Goal: Find contact information: Find contact information

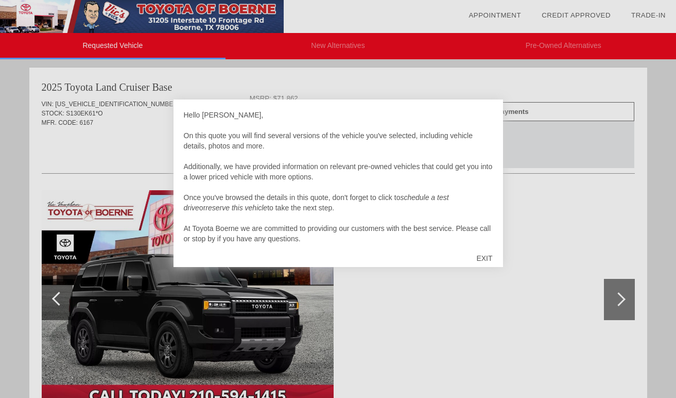
click at [481, 260] on div "EXIT" at bounding box center [484, 258] width 37 height 31
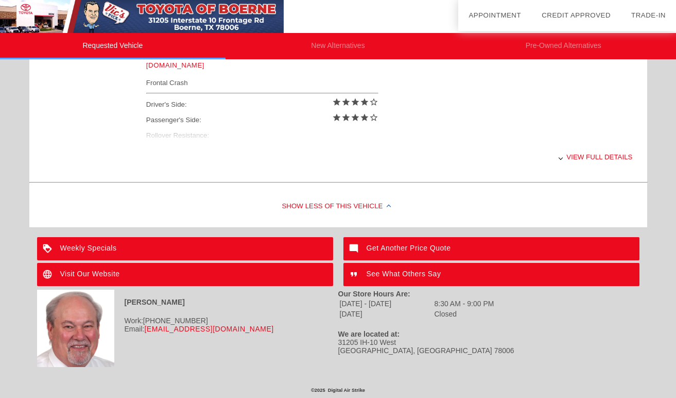
scroll to position [463, 0]
click at [584, 159] on div "View full details" at bounding box center [389, 156] width 487 height 25
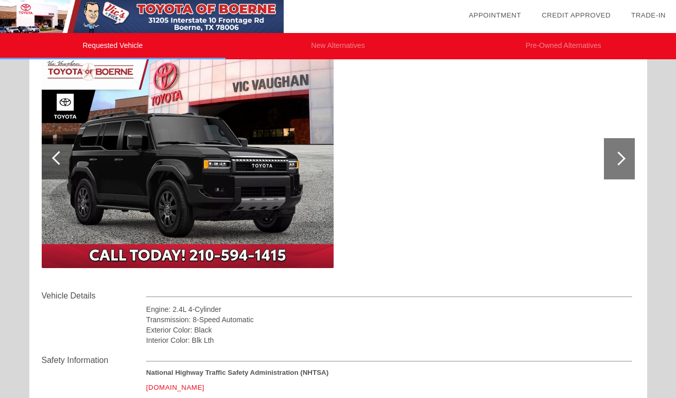
scroll to position [163, 0]
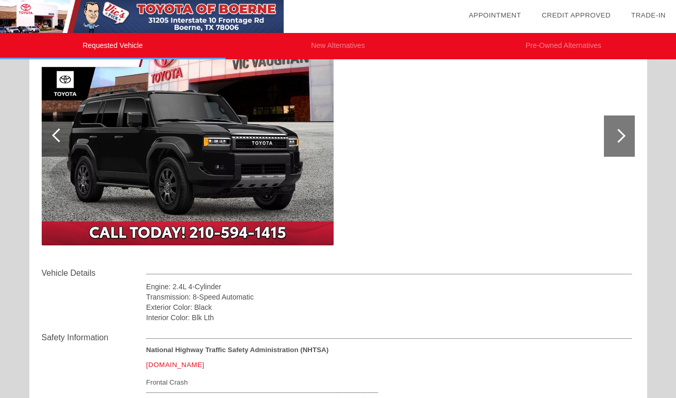
click at [612, 139] on div at bounding box center [619, 135] width 31 height 41
click at [621, 140] on div at bounding box center [619, 136] width 14 height 14
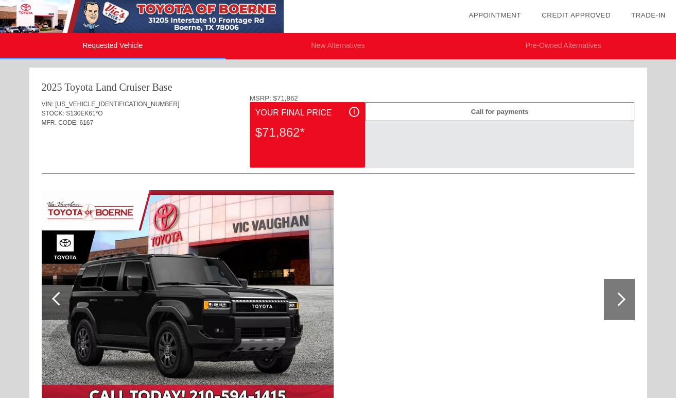
scroll to position [0, 0]
click at [349, 47] on li "New Alternatives" at bounding box center [339, 46] width 226 height 26
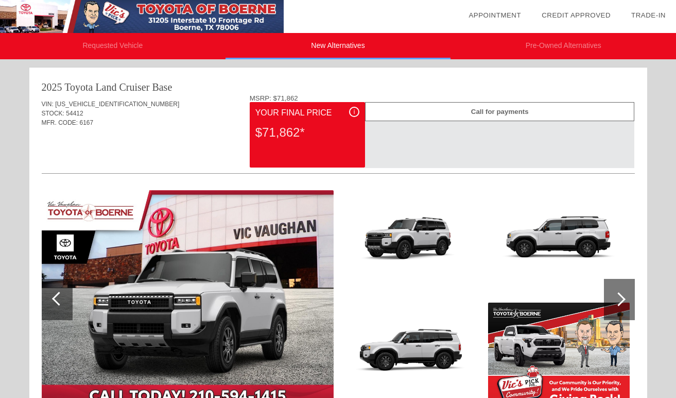
click at [168, 48] on li "Requested Vehicle" at bounding box center [113, 46] width 226 height 26
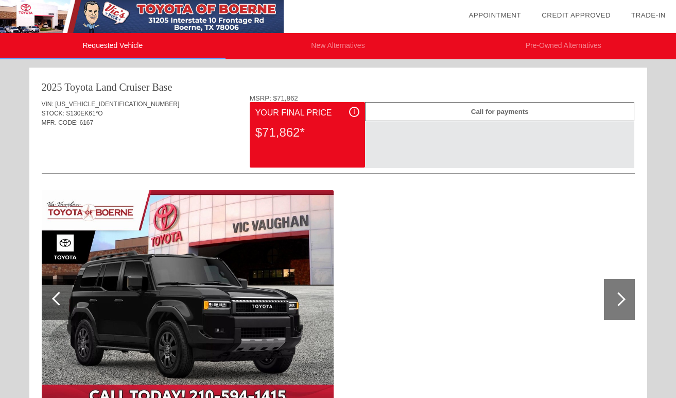
click at [279, 124] on div "$71,862*" at bounding box center [308, 132] width 104 height 27
click at [292, 135] on div "$71,862*" at bounding box center [308, 132] width 104 height 27
click at [356, 113] on div "i" at bounding box center [354, 112] width 10 height 10
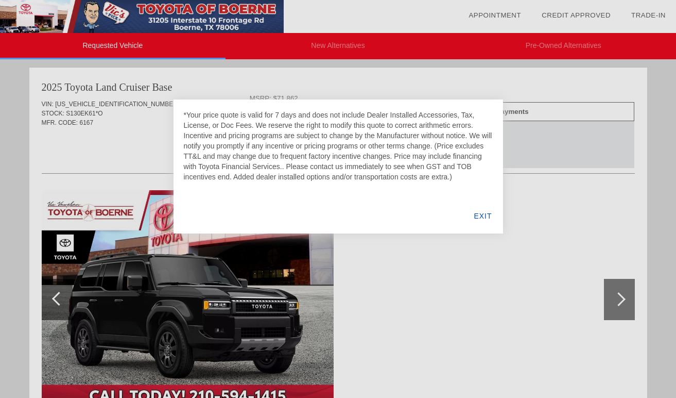
click at [482, 216] on div "EXIT" at bounding box center [483, 215] width 40 height 35
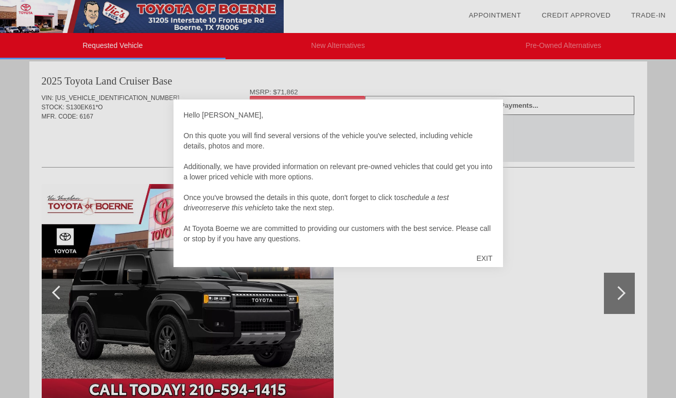
scroll to position [7, 0]
click at [488, 257] on div "EXIT" at bounding box center [484, 258] width 37 height 31
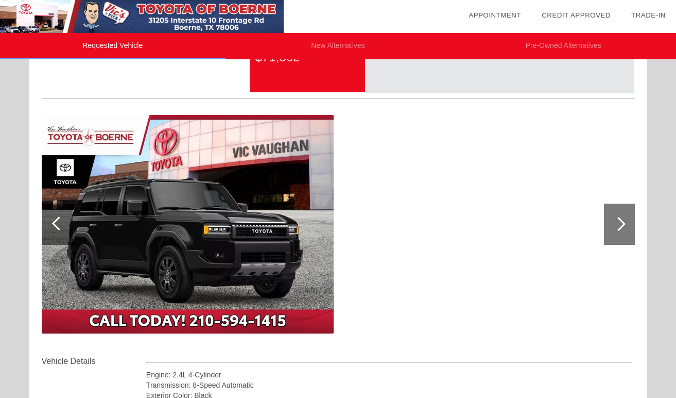
scroll to position [89, 0]
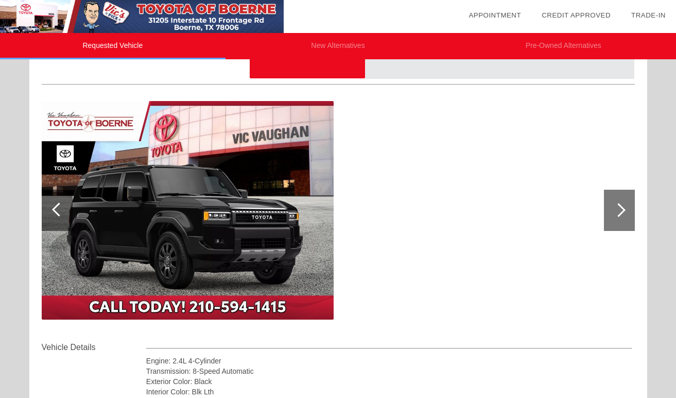
click at [617, 210] on div at bounding box center [619, 210] width 14 height 14
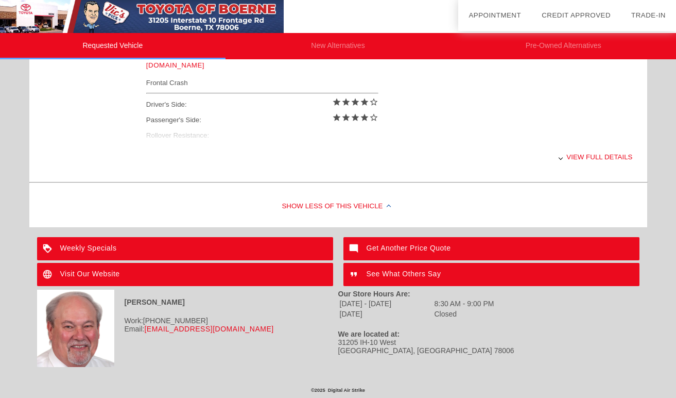
scroll to position [463, 0]
drag, startPoint x: 231, startPoint y: 330, endPoint x: 147, endPoint y: 331, distance: 84.0
click at [147, 331] on div "Email: [EMAIL_ADDRESS][DOMAIN_NAME]" at bounding box center [187, 329] width 301 height 8
copy div "[EMAIL_ADDRESS][DOMAIN_NAME]"
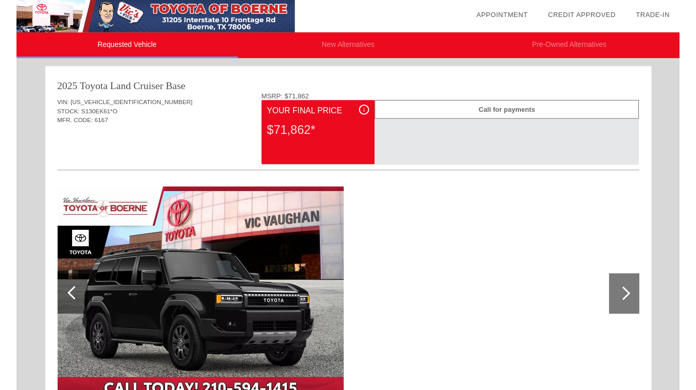
scroll to position [0, 0]
